Goal: Task Accomplishment & Management: Use online tool/utility

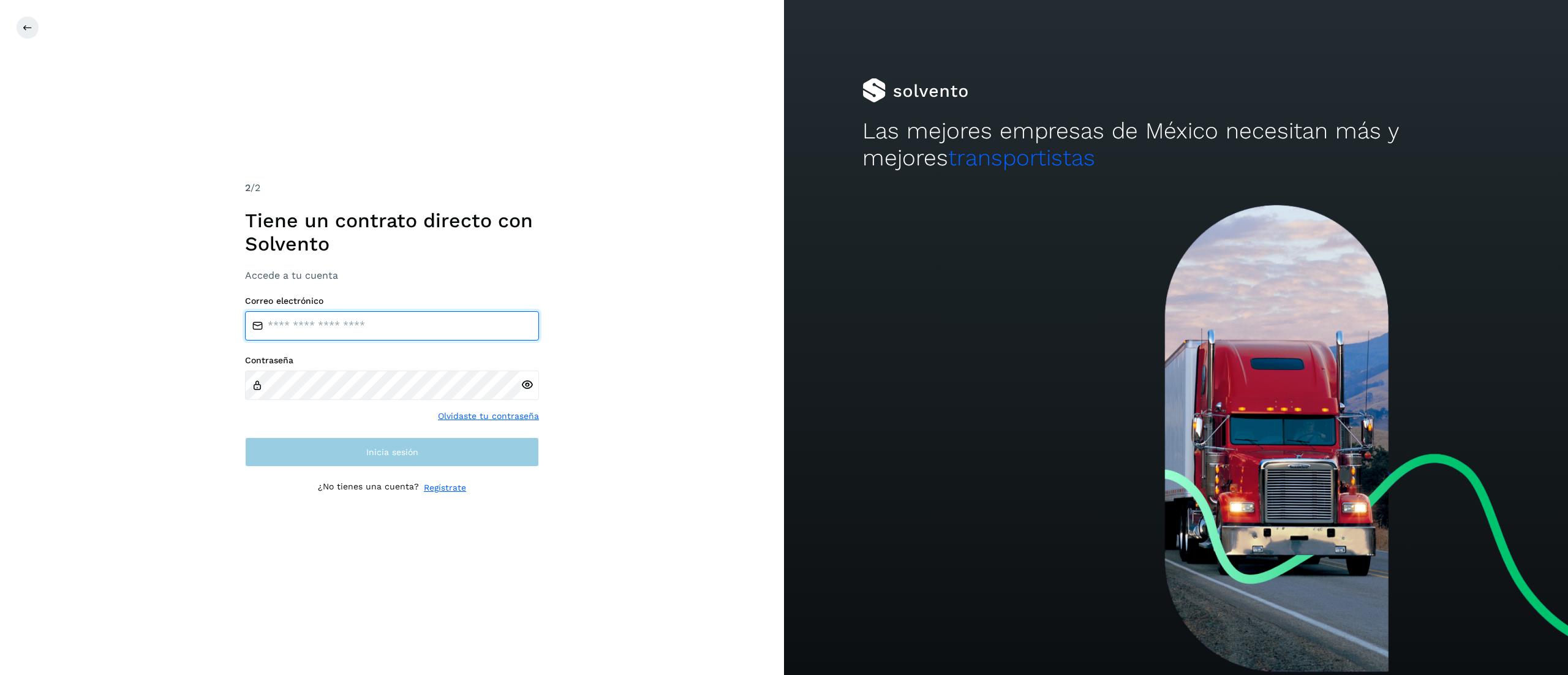
type input "**********"
click at [329, 460] on button "Inicia sesión" at bounding box center [392, 452] width 294 height 30
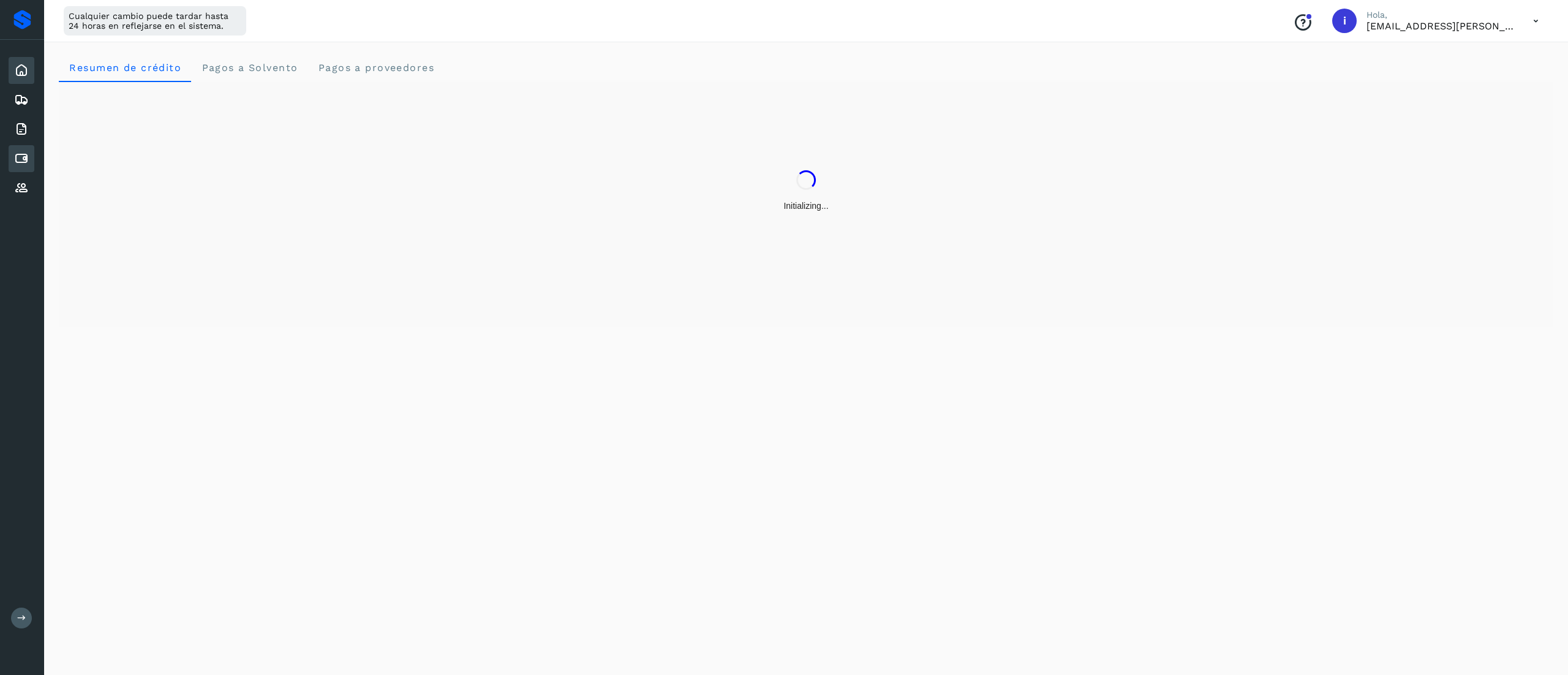
click at [16, 159] on icon at bounding box center [21, 159] width 15 height 15
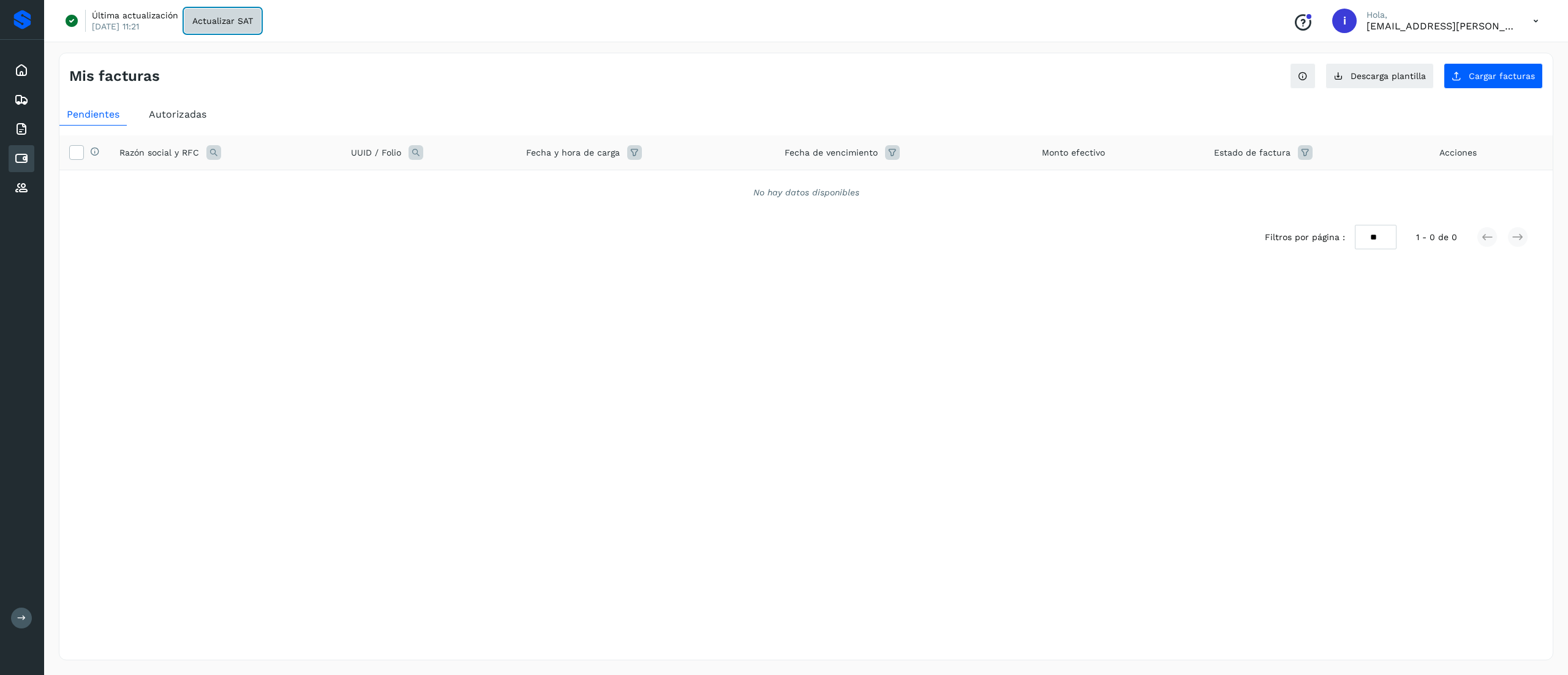
click at [233, 27] on button "Actualizar SAT" at bounding box center [222, 21] width 76 height 25
click at [231, 27] on p "Este proceso puede tardar algo de tiempo..." at bounding box center [184, 26] width 186 height 11
click at [1501, 89] on button "Cargar facturas" at bounding box center [1493, 76] width 99 height 25
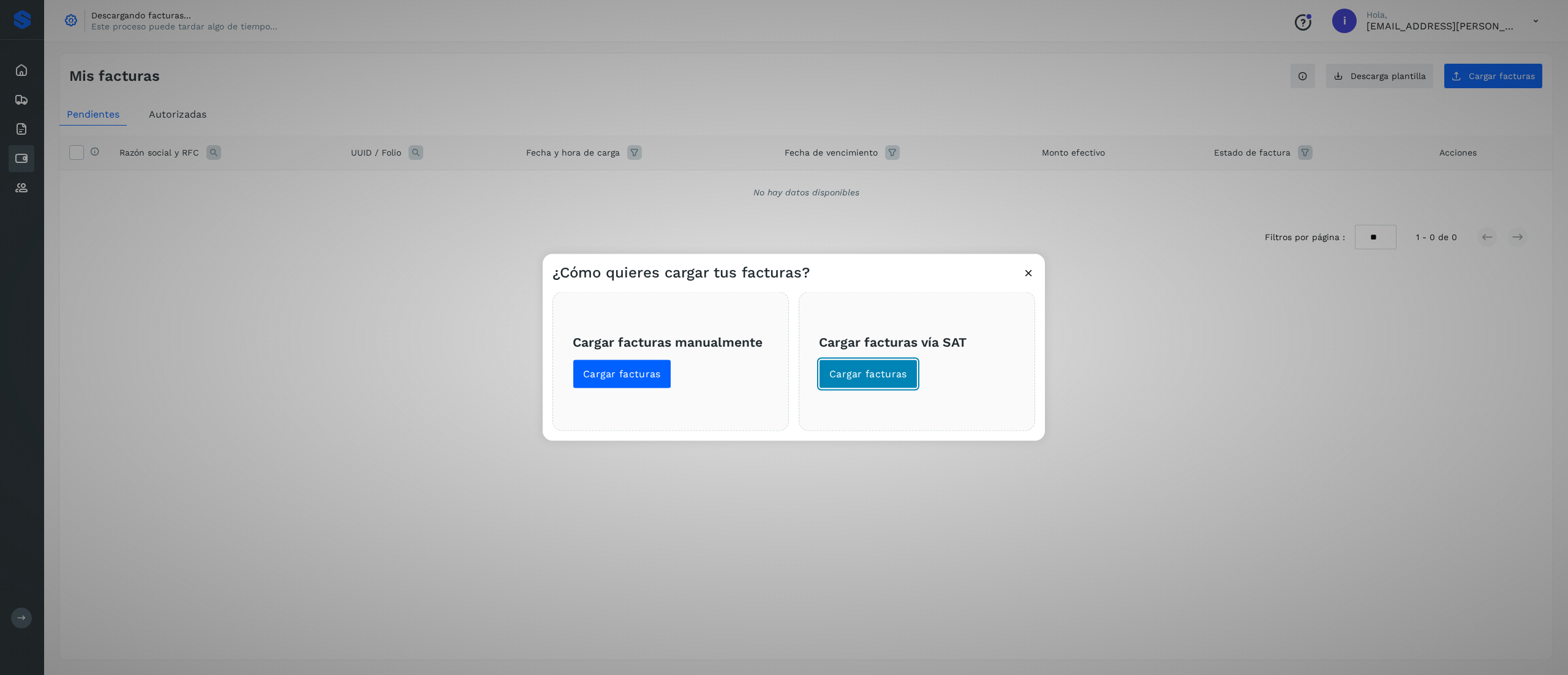
click at [882, 378] on span "Cargar facturas" at bounding box center [868, 374] width 78 height 13
